Goal: Information Seeking & Learning: Learn about a topic

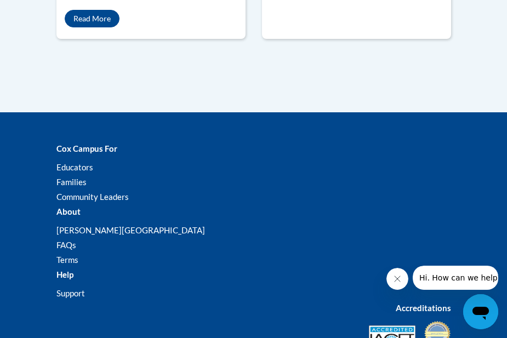
scroll to position [1303, 0]
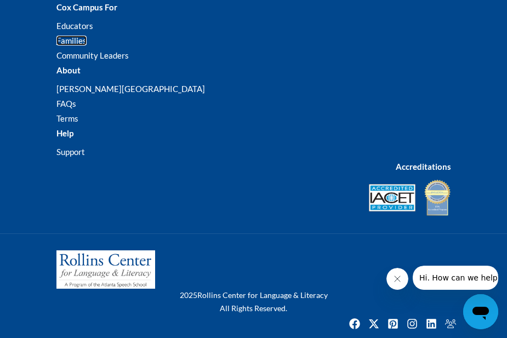
click at [74, 37] on link "Families" at bounding box center [71, 41] width 30 height 10
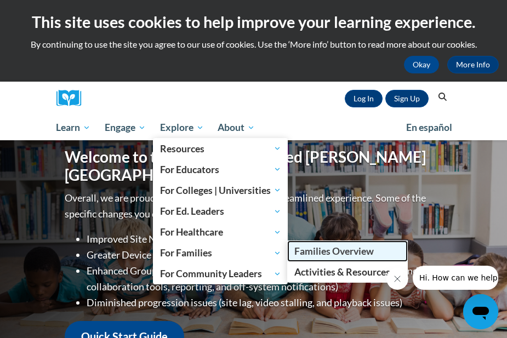
click at [329, 255] on span "Families Overview" at bounding box center [333, 251] width 79 height 12
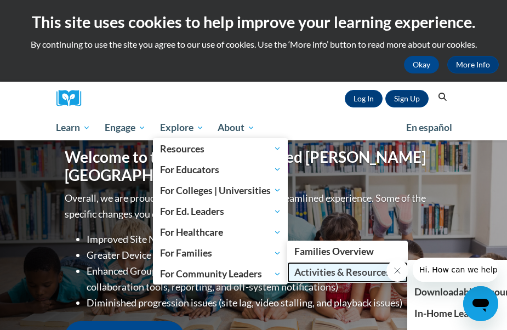
click at [362, 277] on span "Activities & Resources" at bounding box center [347, 272] width 106 height 13
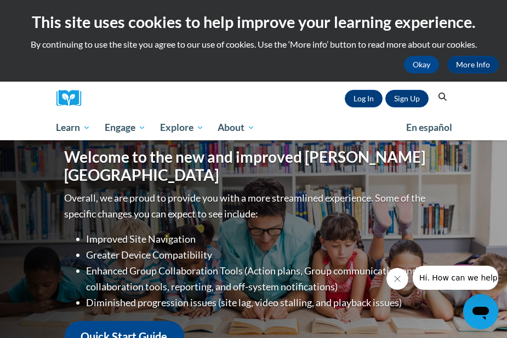
scroll to position [329, 0]
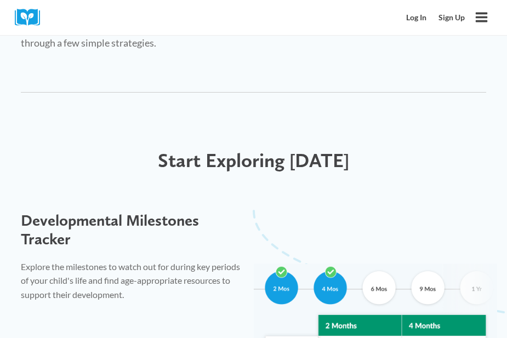
scroll to position [329, 0]
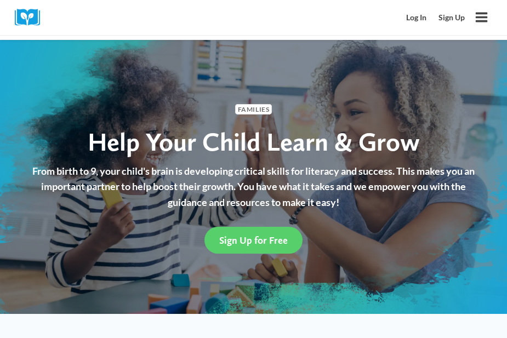
scroll to position [274, 0]
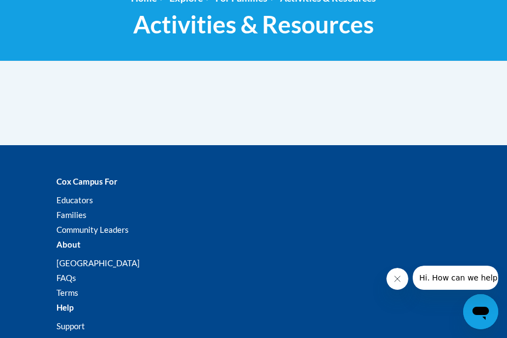
scroll to position [55, 0]
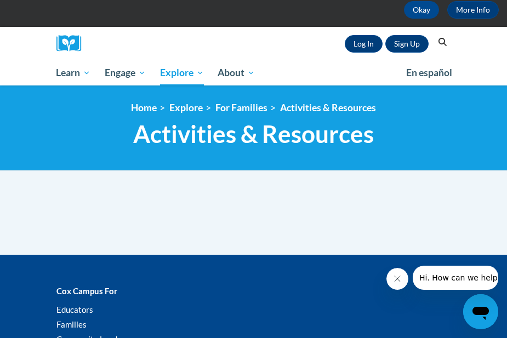
click at [48, 125] on div "<en>Home</en><fr>Accueil</fr><de>Zuhause</de><it>Casa</it><es>Casa</es><pt>Casa…" at bounding box center [253, 128] width 411 height 52
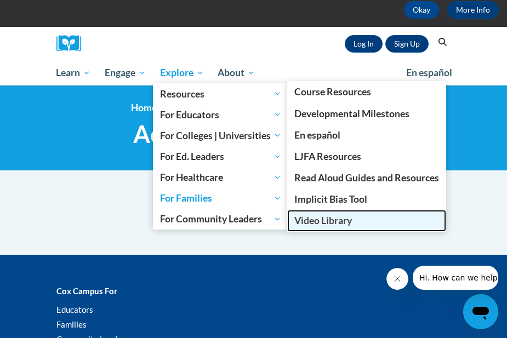
click at [339, 214] on link "Video Library" at bounding box center [366, 220] width 159 height 21
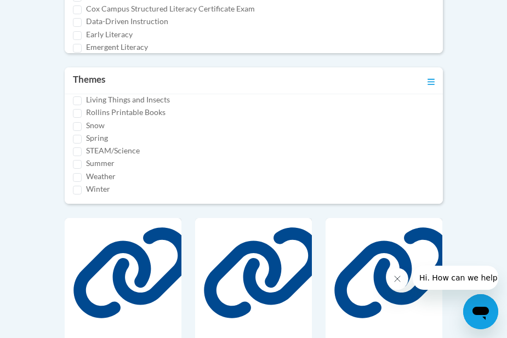
scroll to position [548, 0]
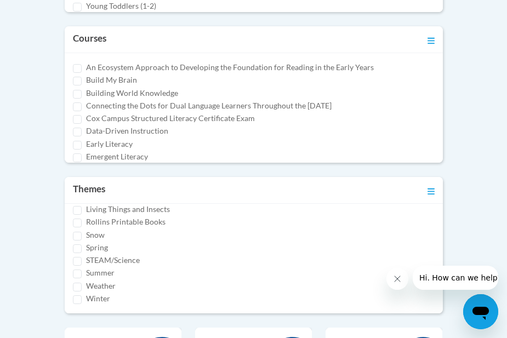
click at [81, 282] on div "Weather" at bounding box center [254, 286] width 362 height 12
click at [80, 285] on input "Weather" at bounding box center [77, 287] width 9 height 9
checkbox input "true"
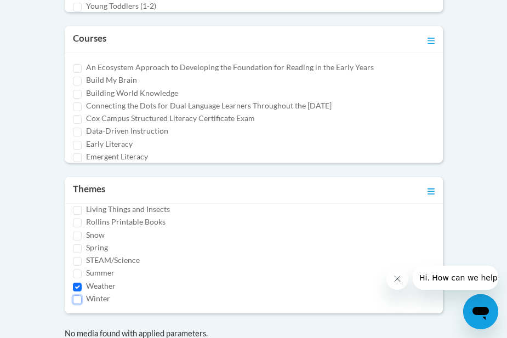
click at [80, 300] on input "Winter" at bounding box center [77, 299] width 9 height 9
checkbox input "true"
click at [75, 284] on input "Weather" at bounding box center [77, 287] width 9 height 9
checkbox input "false"
click at [80, 277] on input "Summer" at bounding box center [77, 274] width 9 height 9
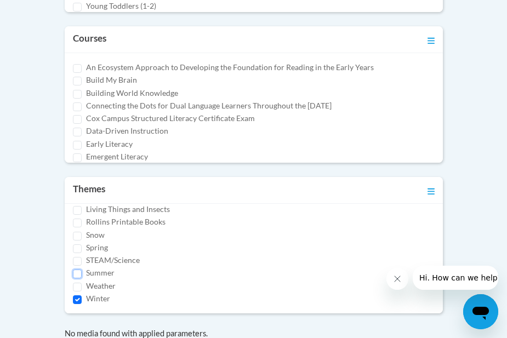
checkbox input "true"
click at [78, 295] on input "Winter" at bounding box center [77, 299] width 9 height 9
checkbox input "false"
click at [75, 259] on input "STEAM/Science" at bounding box center [77, 261] width 9 height 9
checkbox input "true"
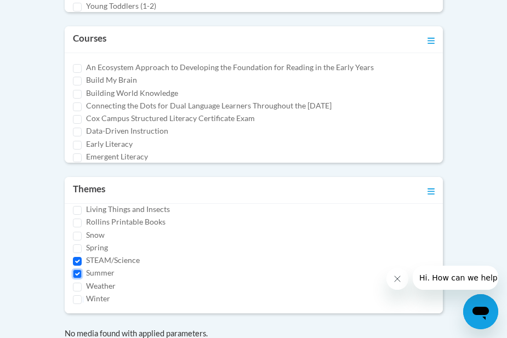
click at [76, 271] on input "Summer" at bounding box center [77, 274] width 9 height 9
checkbox input "false"
click at [77, 250] on input "Spring" at bounding box center [77, 248] width 9 height 9
checkbox input "true"
click at [78, 262] on input "STEAM/Science" at bounding box center [77, 261] width 9 height 9
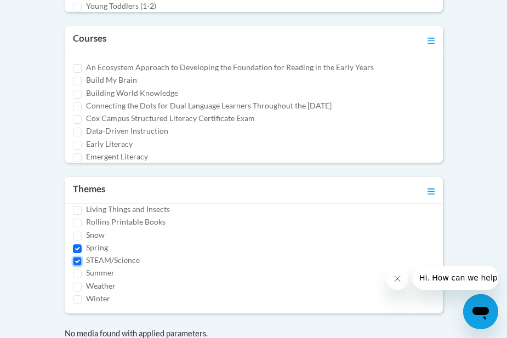
checkbox input "false"
click at [77, 251] on input "Spring" at bounding box center [77, 248] width 9 height 9
checkbox input "false"
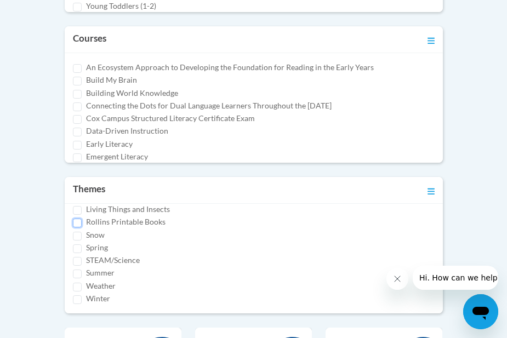
click at [74, 222] on input "Rollins Printable Books" at bounding box center [77, 223] width 9 height 9
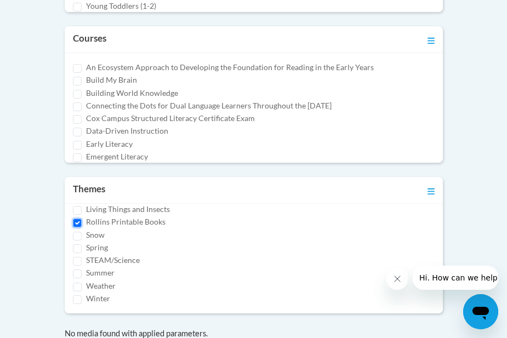
click at [74, 222] on input "Rollins Printable Books" at bounding box center [77, 223] width 9 height 9
checkbox input "false"
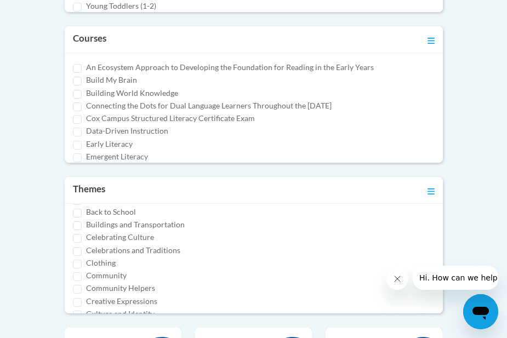
scroll to position [209, 0]
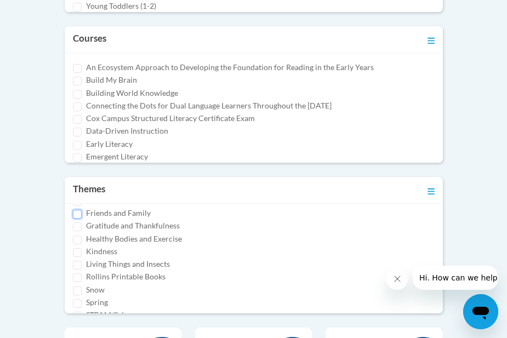
click at [79, 215] on input "Friends and Family" at bounding box center [77, 214] width 9 height 9
checkbox input "true"
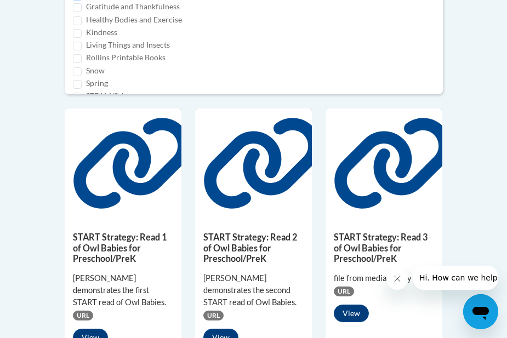
scroll to position [924, 0]
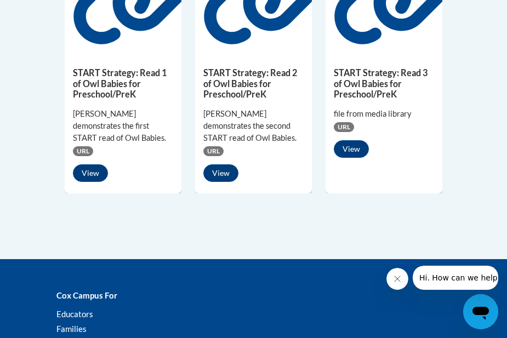
drag, startPoint x: 145, startPoint y: 220, endPoint x: 148, endPoint y: 191, distance: 29.2
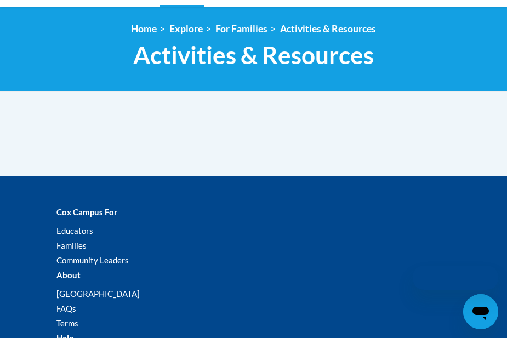
scroll to position [55, 0]
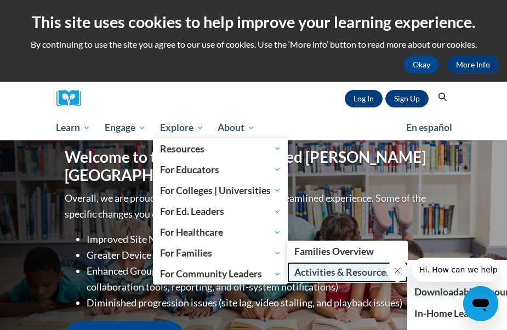
click at [325, 268] on span "Activities & Resources" at bounding box center [347, 272] width 106 height 13
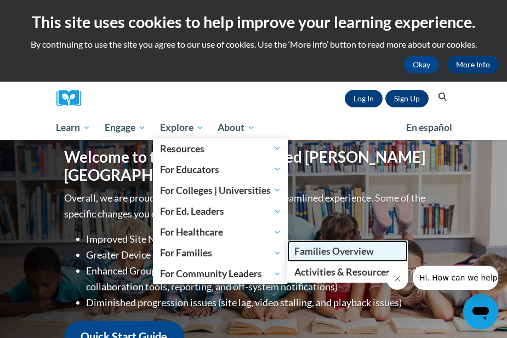
click at [340, 256] on span "Families Overview" at bounding box center [333, 251] width 79 height 12
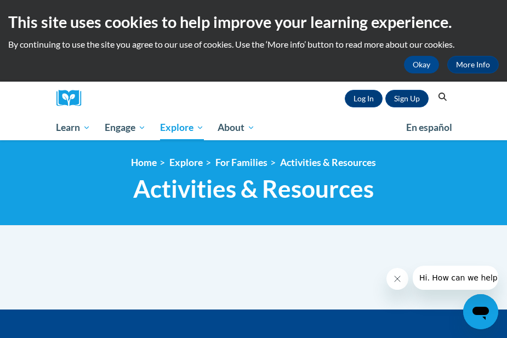
scroll to position [110, 0]
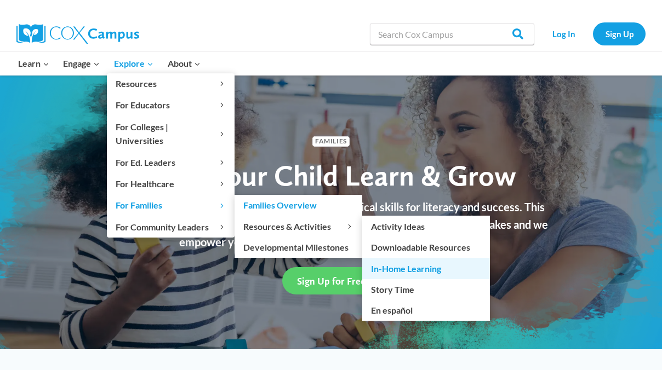
click at [417, 260] on link "In-Home Learning" at bounding box center [426, 268] width 128 height 21
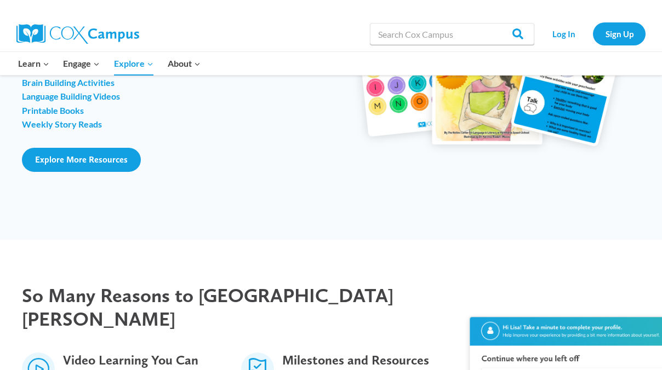
scroll to position [1370, 0]
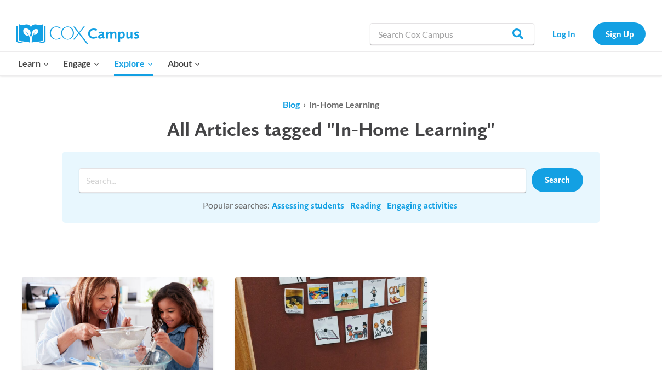
click at [205, 249] on div "Blog › In-Home Learning All Articles tagged "In-Home Learning" Search Popular s…" at bounding box center [331, 166] width 662 height 180
